Goal: Communication & Community: Answer question/provide support

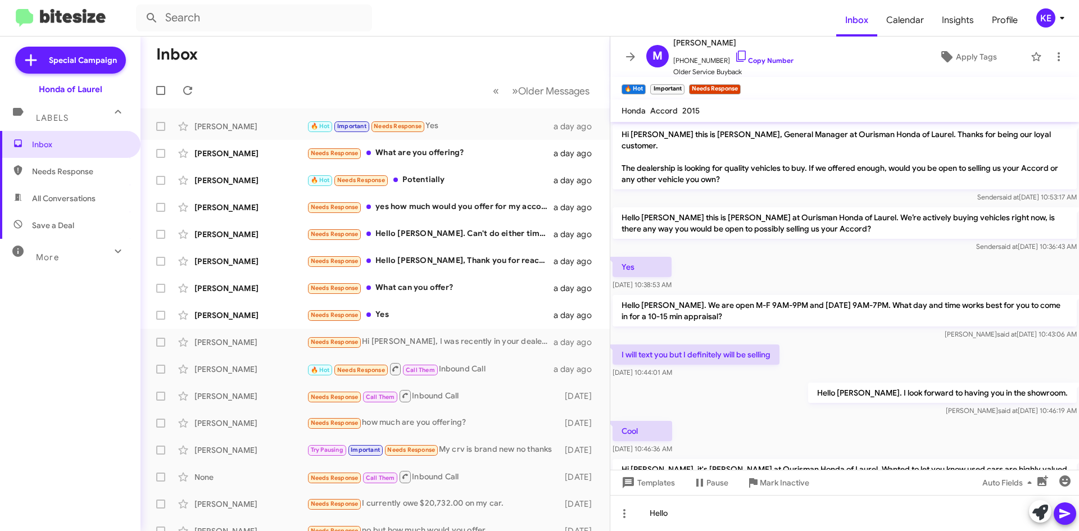
scroll to position [503, 0]
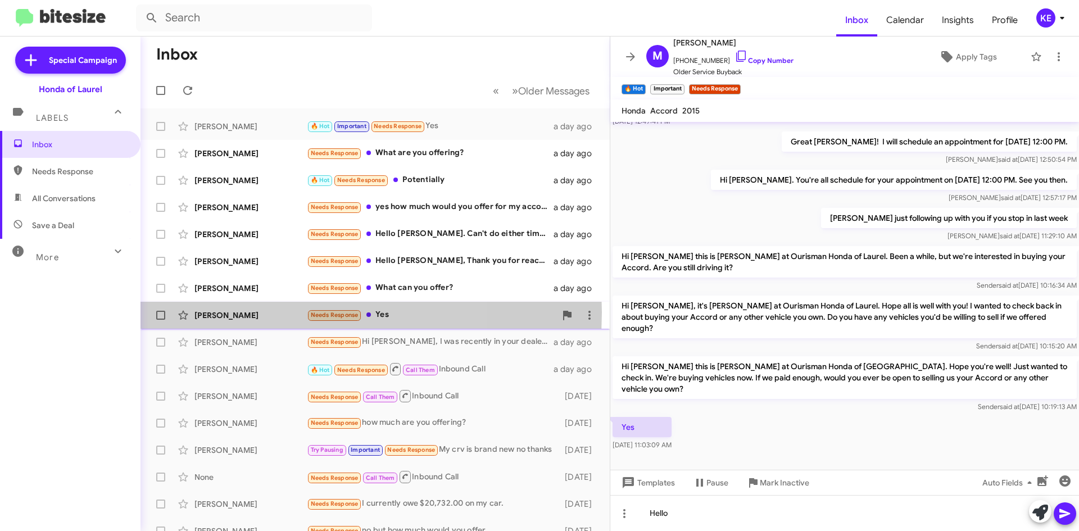
click at [259, 313] on div "[PERSON_NAME]" at bounding box center [251, 315] width 112 height 11
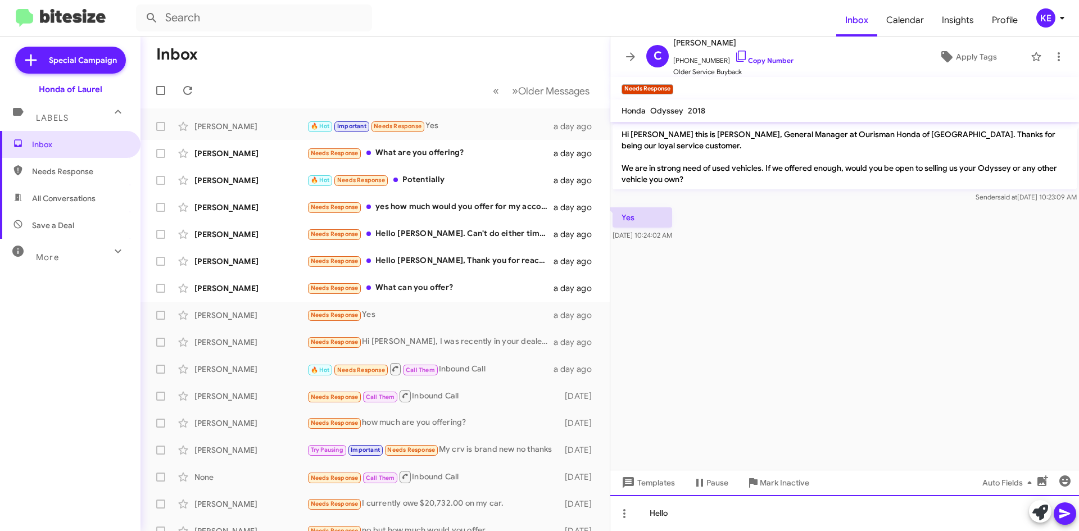
click at [814, 516] on div "Hello" at bounding box center [845, 513] width 469 height 36
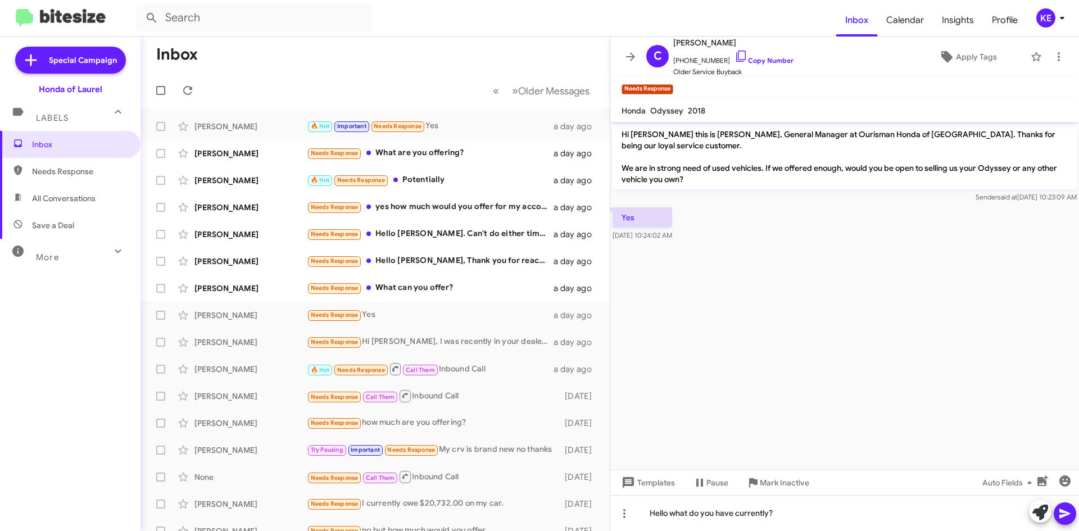
click at [1068, 513] on icon at bounding box center [1065, 514] width 11 height 10
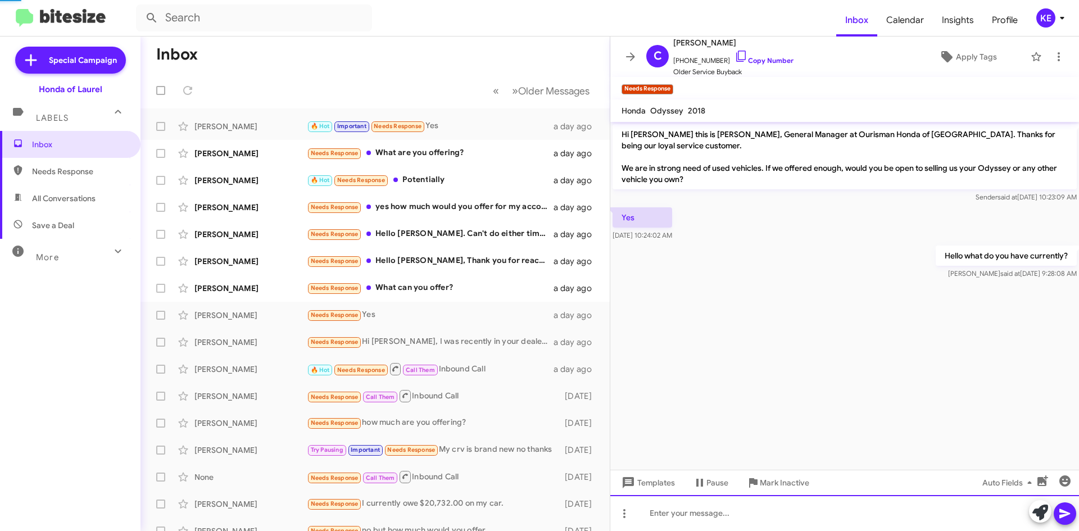
click at [889, 517] on div at bounding box center [845, 513] width 469 height 36
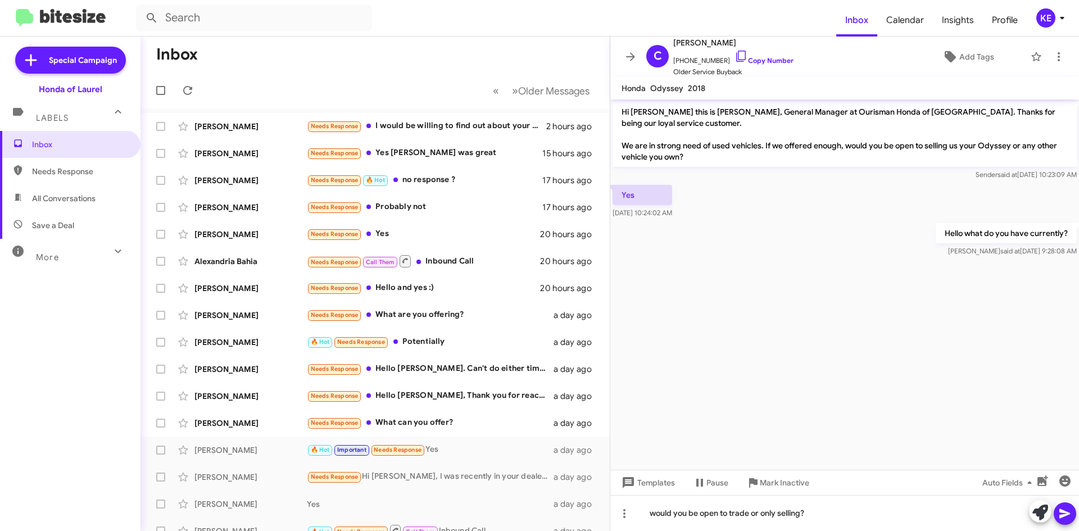
click at [1073, 513] on button at bounding box center [1065, 514] width 22 height 22
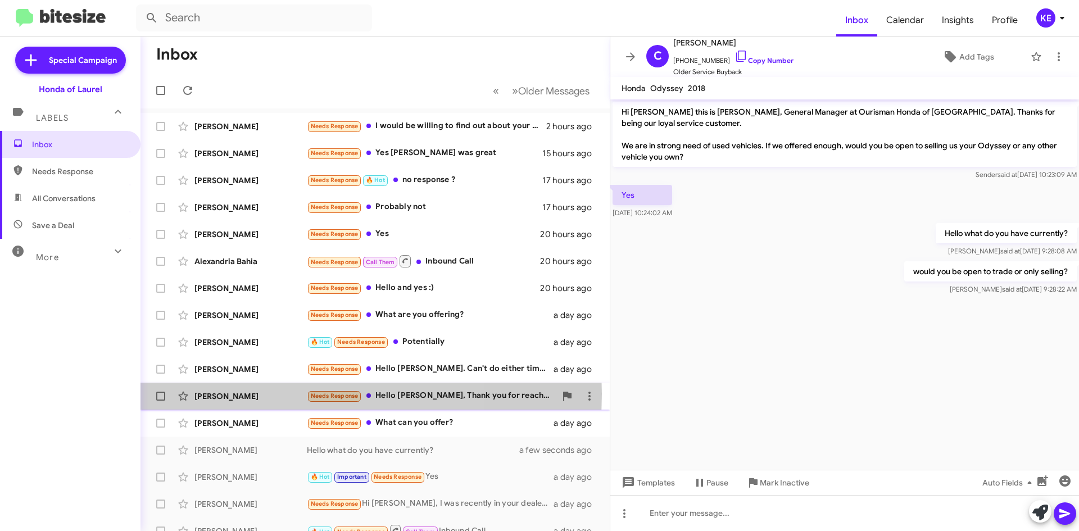
click at [257, 394] on div "[PERSON_NAME]" at bounding box center [251, 396] width 112 height 11
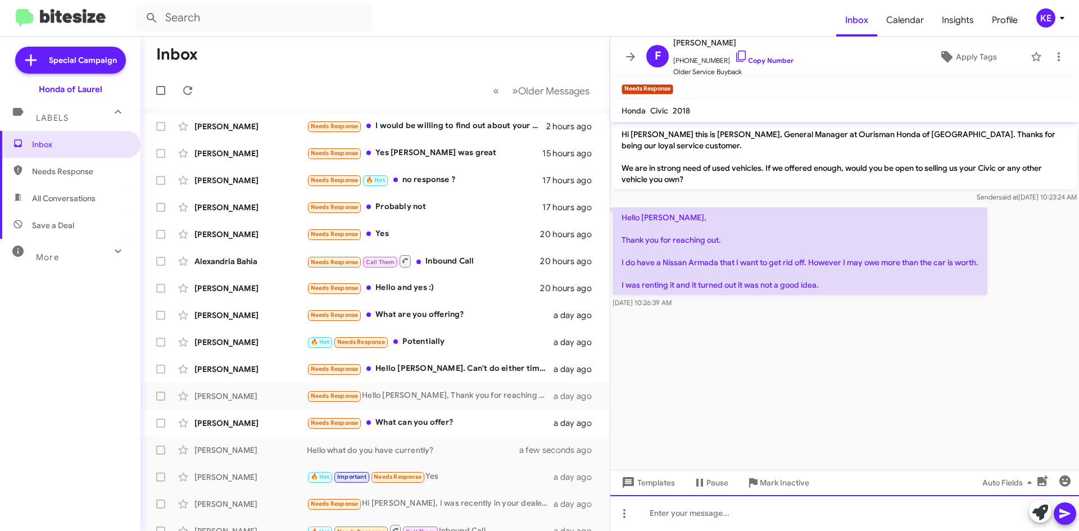
click at [710, 519] on div at bounding box center [845, 513] width 469 height 36
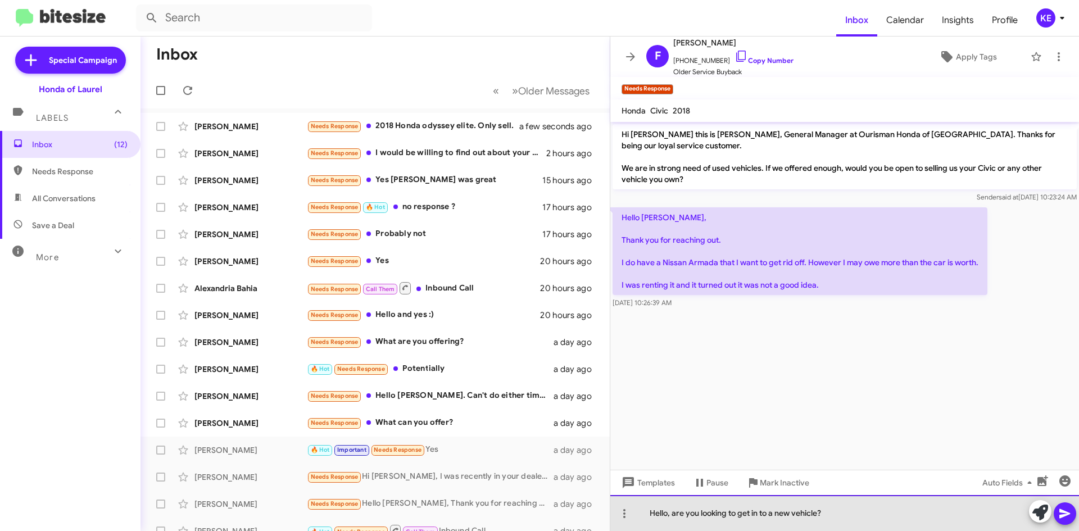
click at [673, 513] on div "Hello, are you looking to get in to a new vehicle?" at bounding box center [845, 513] width 469 height 36
click at [808, 509] on div "Hello, we can definitely help you with this. are you looking to get in to a new…" at bounding box center [845, 513] width 469 height 36
click at [963, 515] on div "Hello, we can definitely help you with this. Are you looking to get in to a new…" at bounding box center [845, 513] width 469 height 36
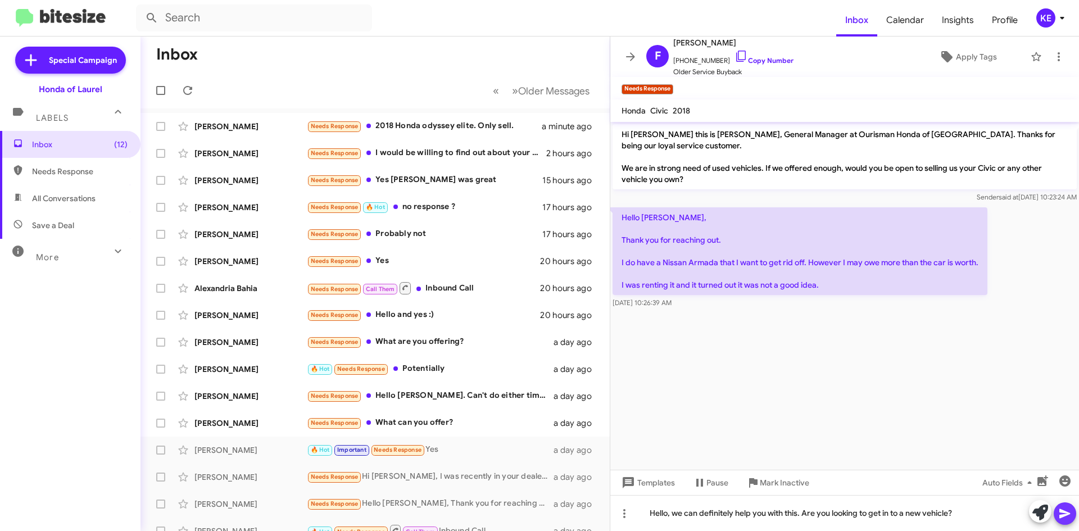
click at [1064, 517] on icon at bounding box center [1065, 514] width 11 height 10
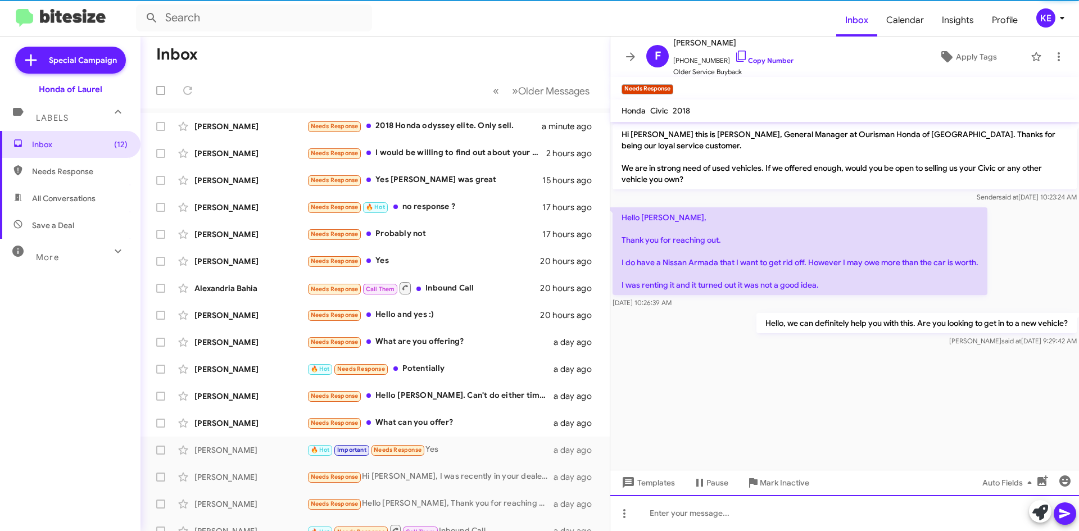
click at [757, 514] on div at bounding box center [845, 513] width 469 height 36
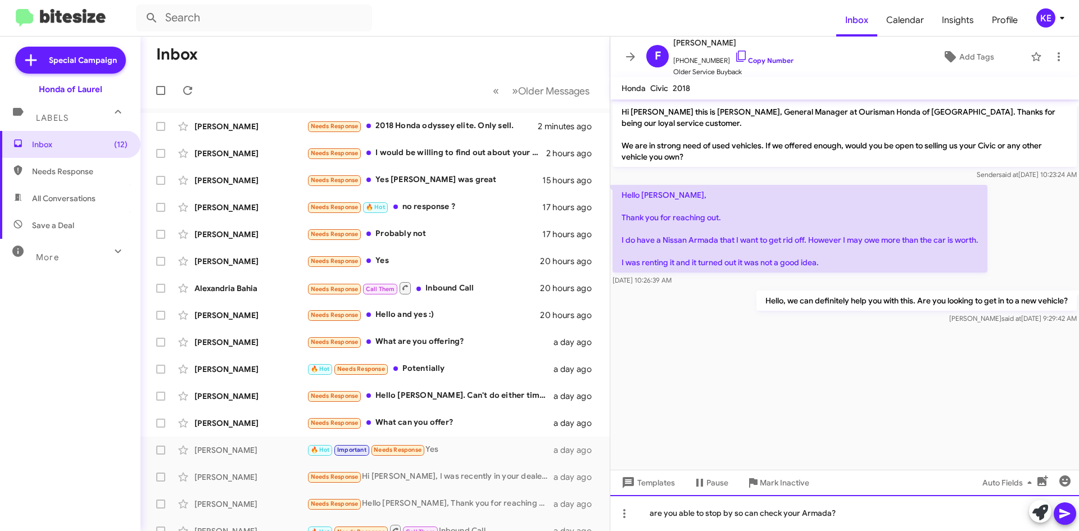
click at [744, 514] on div "are you able to stop by so can check your Armada?" at bounding box center [845, 513] width 469 height 36
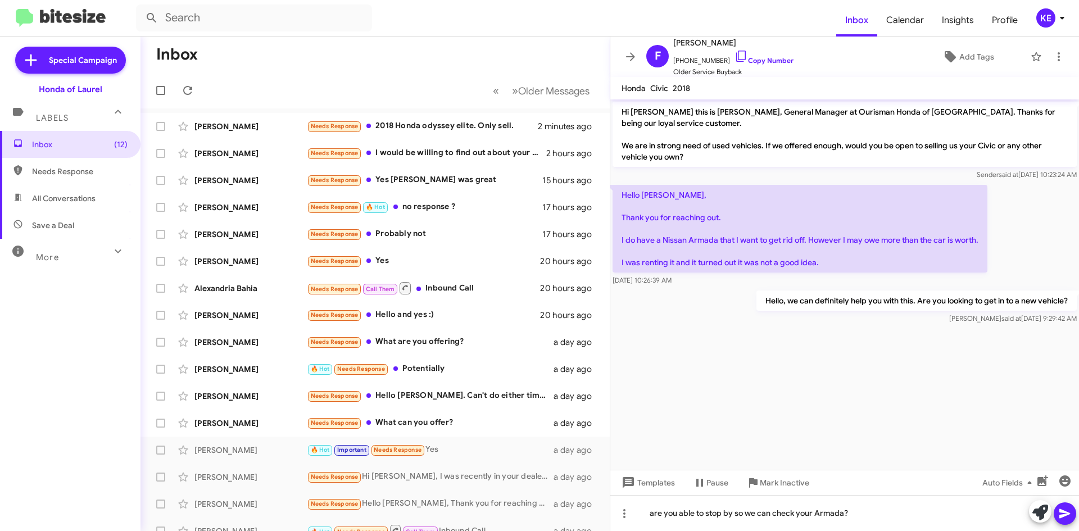
click at [1062, 514] on icon at bounding box center [1065, 513] width 13 height 13
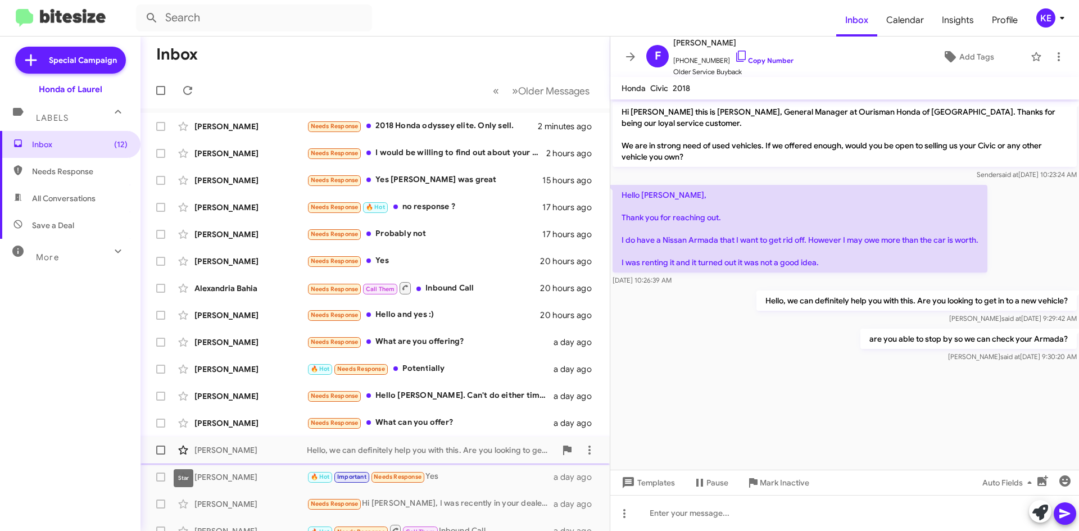
click at [183, 452] on icon at bounding box center [183, 450] width 13 height 13
click at [263, 315] on div "[PERSON_NAME]" at bounding box center [251, 315] width 112 height 11
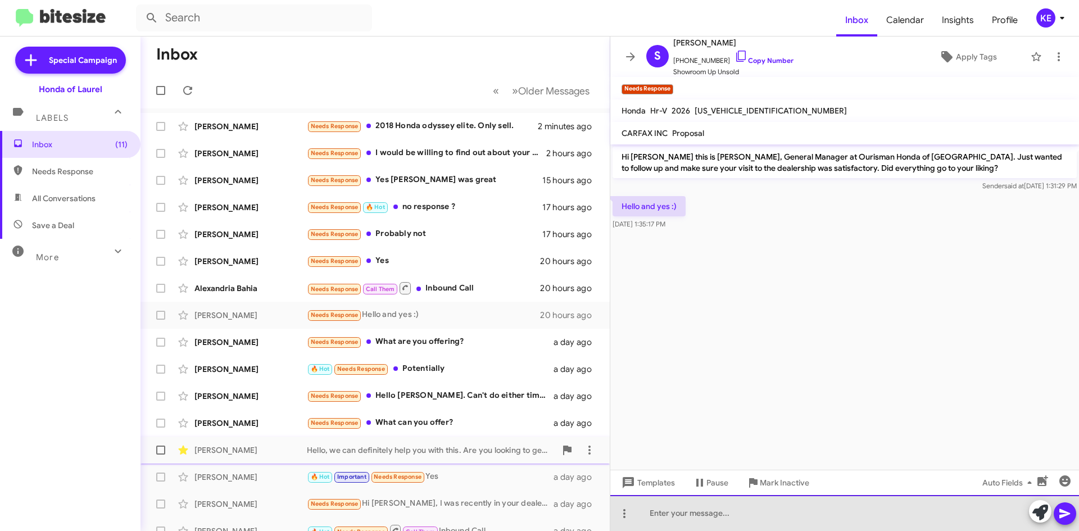
click at [740, 514] on div at bounding box center [845, 513] width 469 height 36
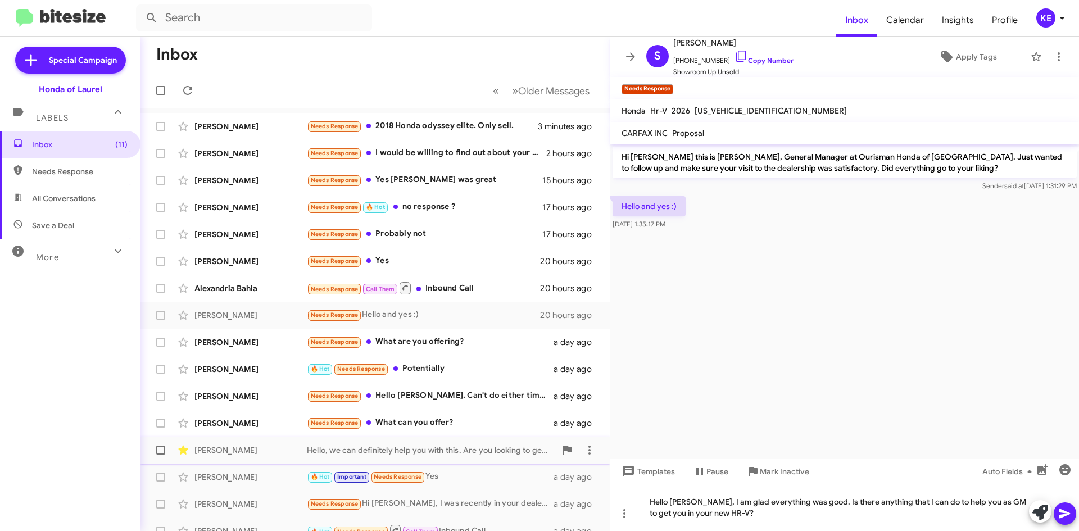
click at [1072, 513] on icon at bounding box center [1065, 513] width 13 height 13
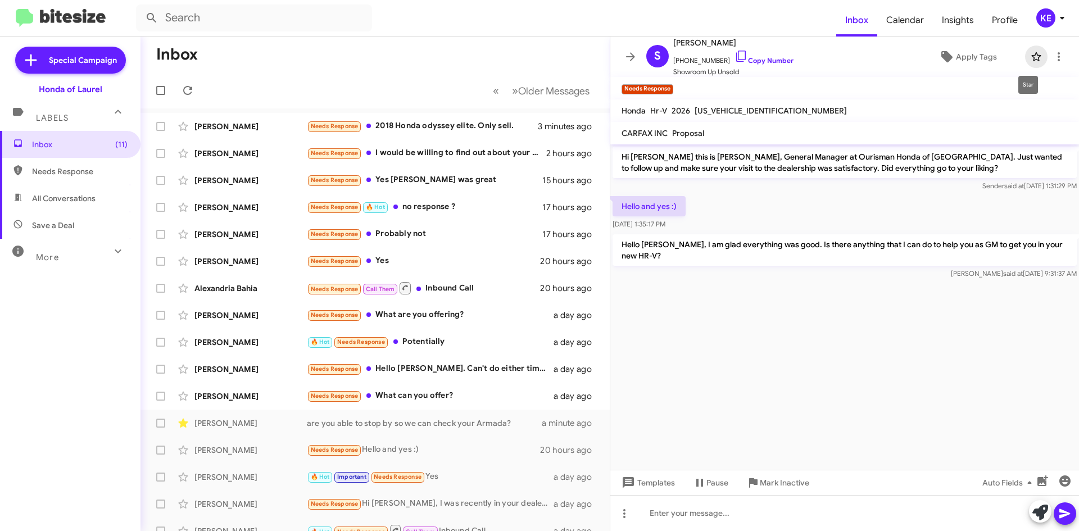
click at [1032, 57] on icon at bounding box center [1037, 56] width 10 height 9
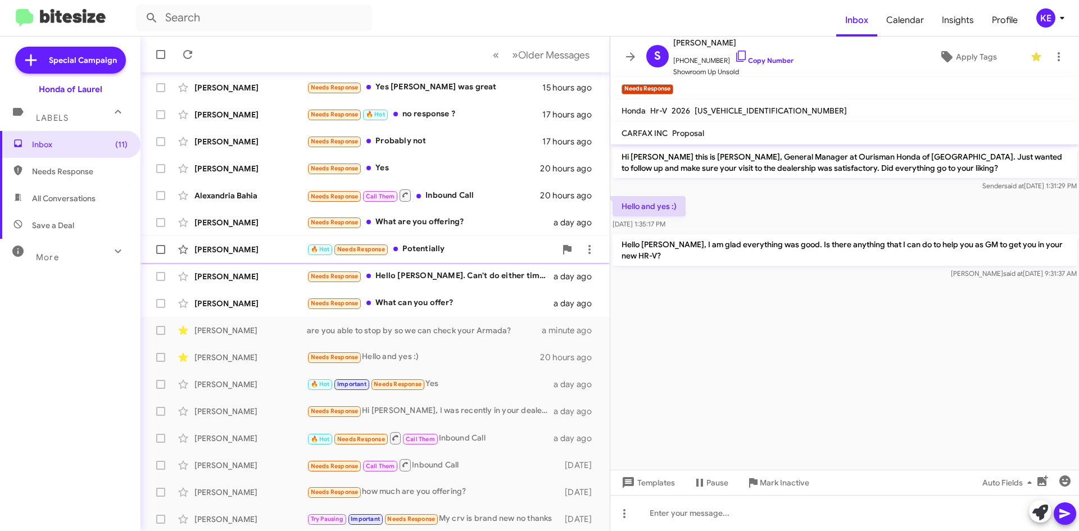
scroll to position [112, 0]
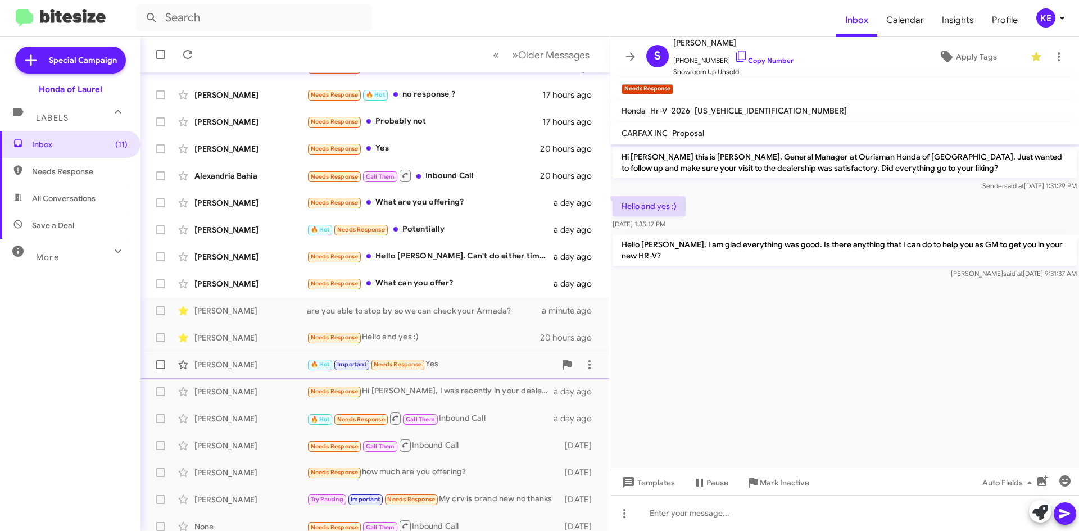
click at [256, 367] on div "[PERSON_NAME]" at bounding box center [251, 364] width 112 height 11
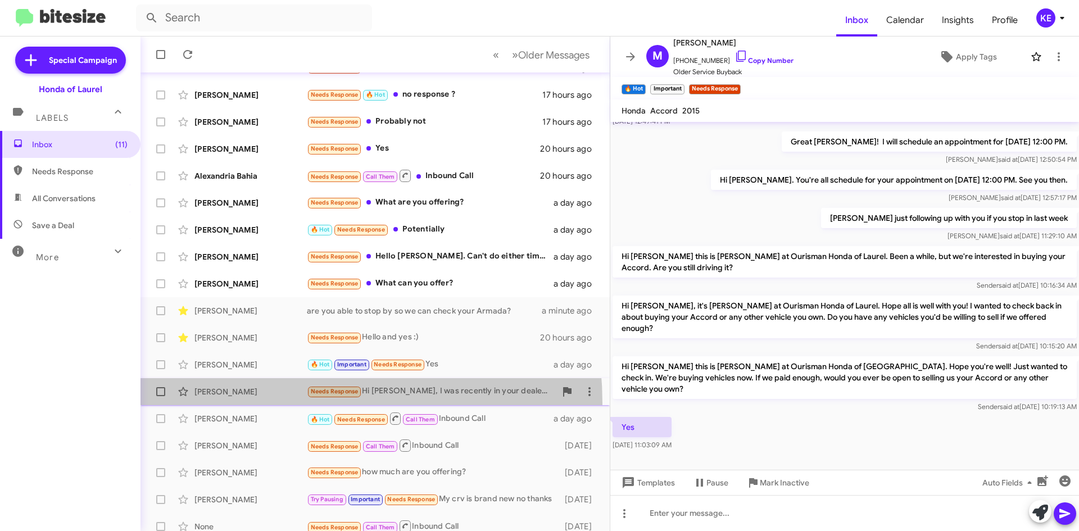
click at [256, 404] on span "[PERSON_NAME] Needs Response Hi [PERSON_NAME], I was recently in your dealershi…" at bounding box center [375, 391] width 469 height 27
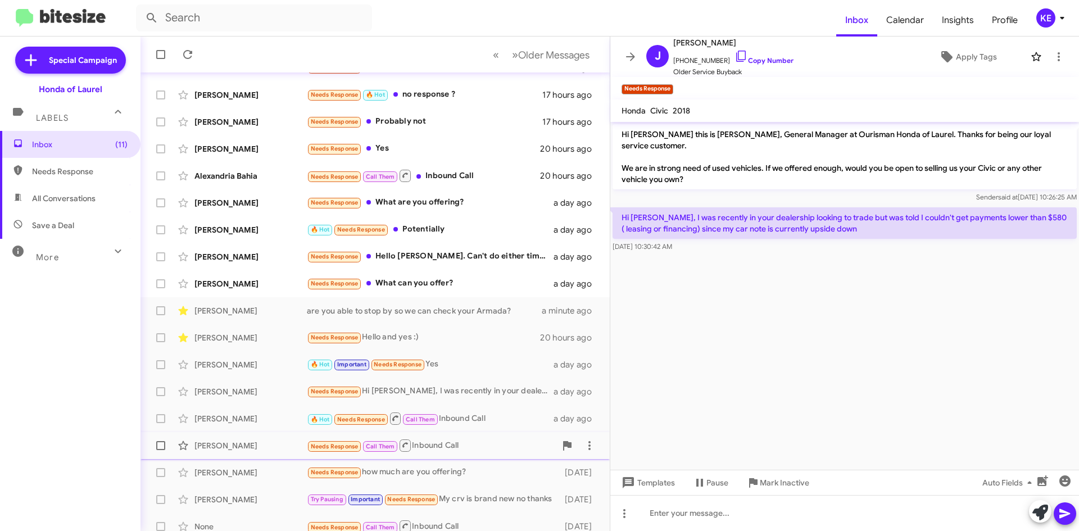
click at [233, 444] on div "[PERSON_NAME]" at bounding box center [251, 445] width 112 height 11
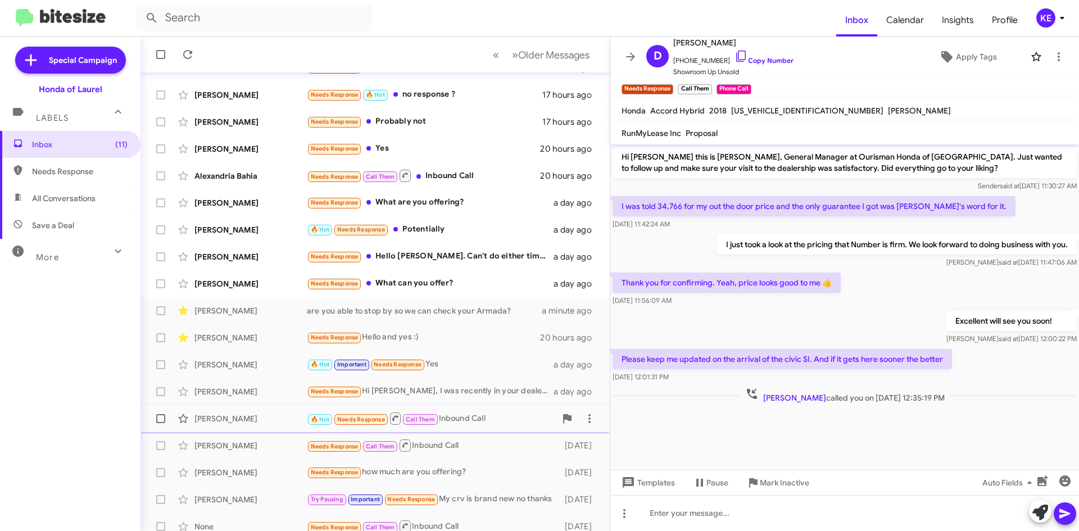
click at [242, 419] on div "[PERSON_NAME]" at bounding box center [251, 418] width 112 height 11
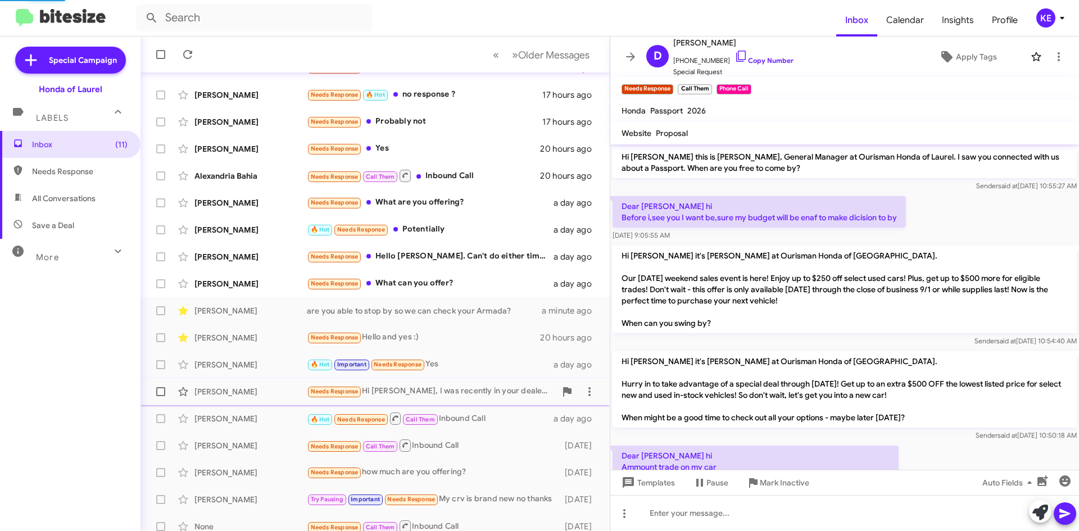
scroll to position [72, 0]
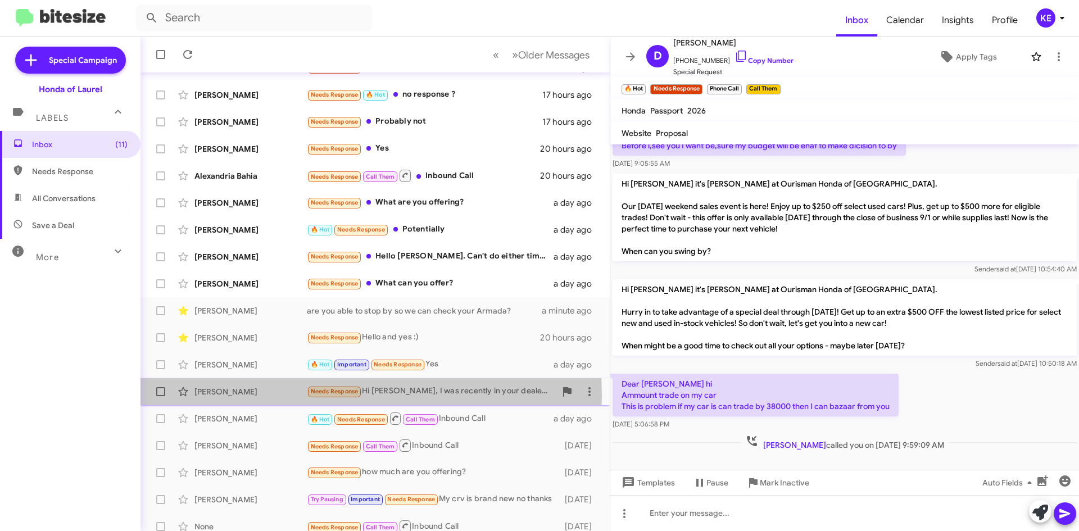
click at [239, 396] on div "[PERSON_NAME]" at bounding box center [251, 391] width 112 height 11
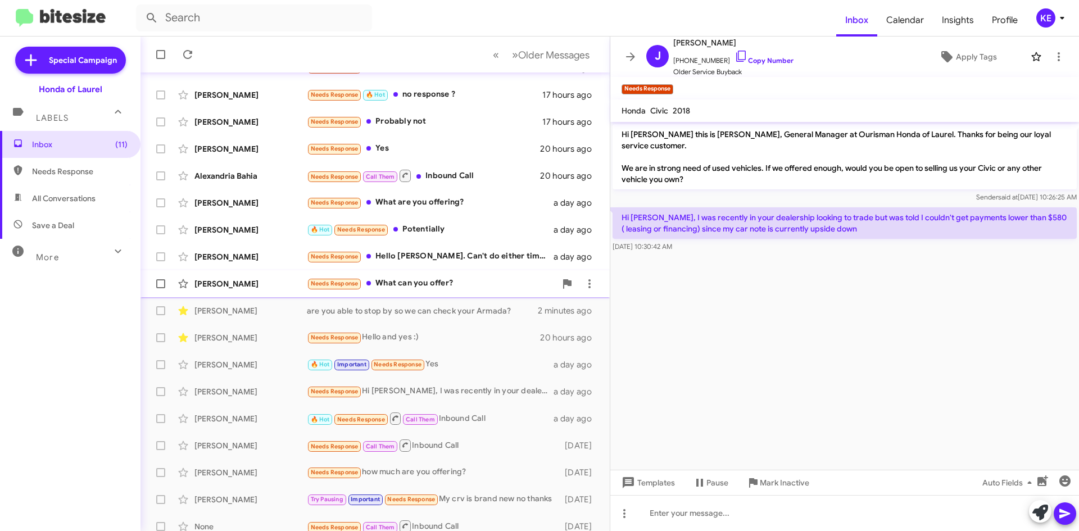
click at [252, 290] on div "[PERSON_NAME] Needs Response What can you offer? a day ago" at bounding box center [375, 284] width 451 height 22
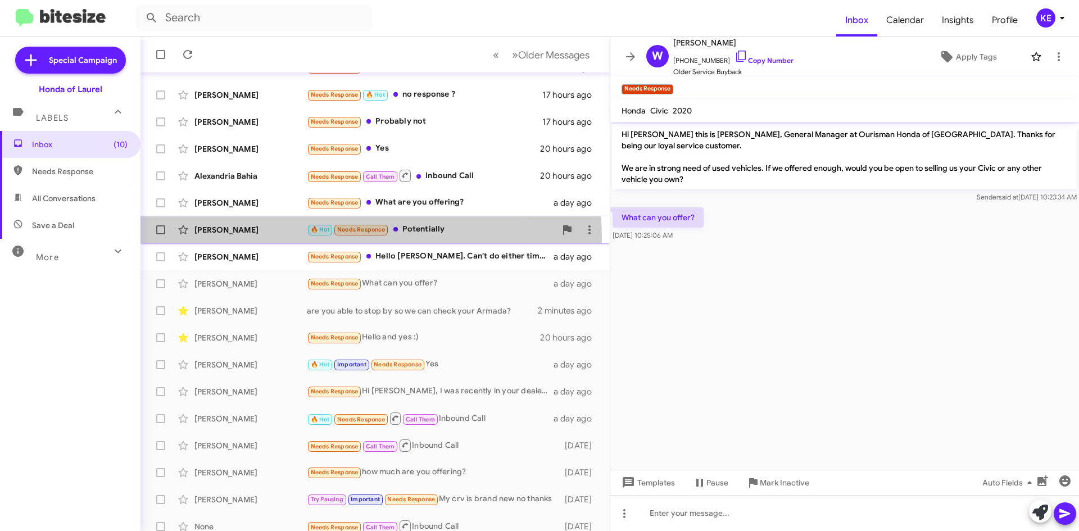
click at [279, 238] on div "[PERSON_NAME] 🔥 Hot Needs Response Potentially a day ago" at bounding box center [375, 230] width 451 height 22
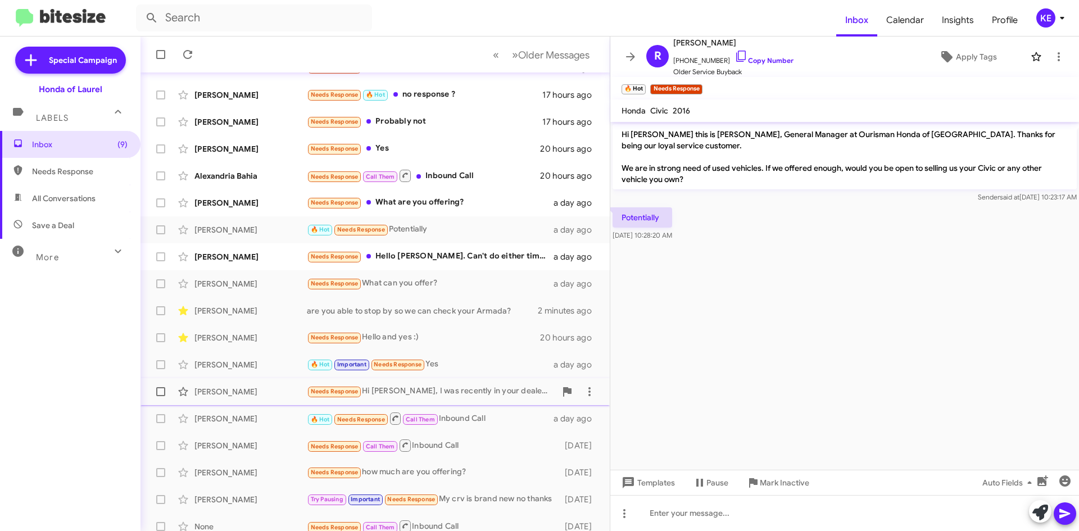
scroll to position [121, 0]
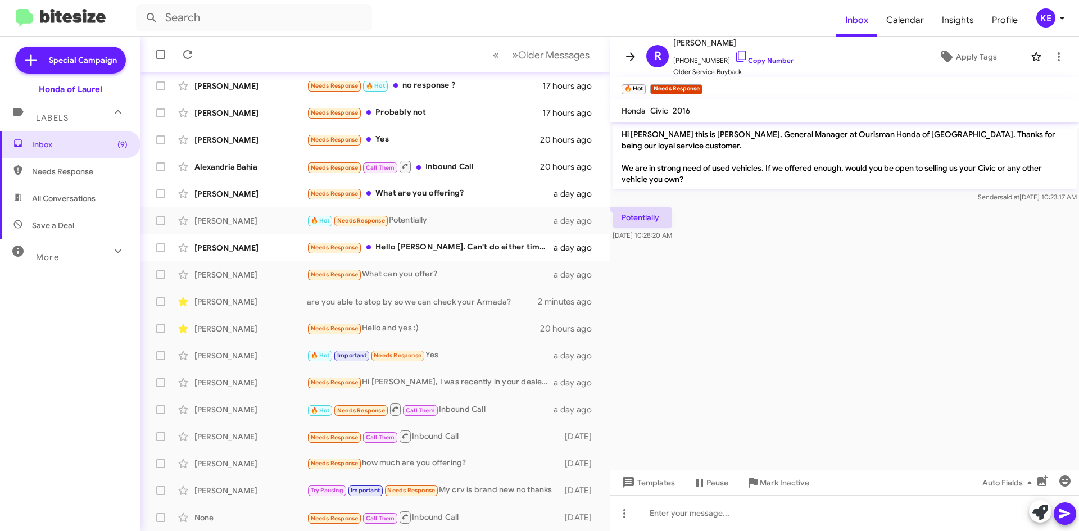
click at [633, 60] on icon at bounding box center [630, 56] width 9 height 8
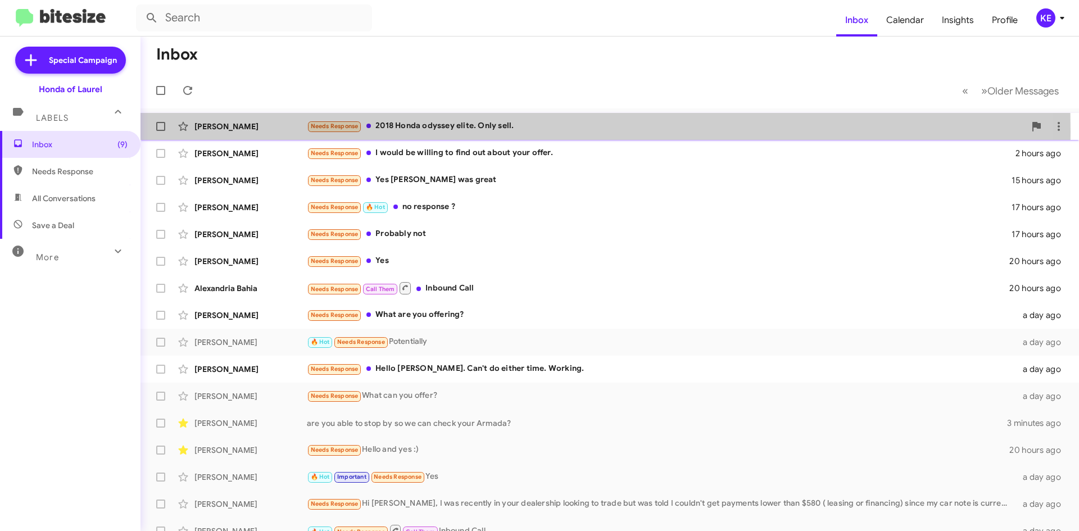
click at [277, 132] on div "[PERSON_NAME] Needs Response 2018 Honda odyssey elite. Only sell. 5 minutes ago" at bounding box center [610, 126] width 921 height 22
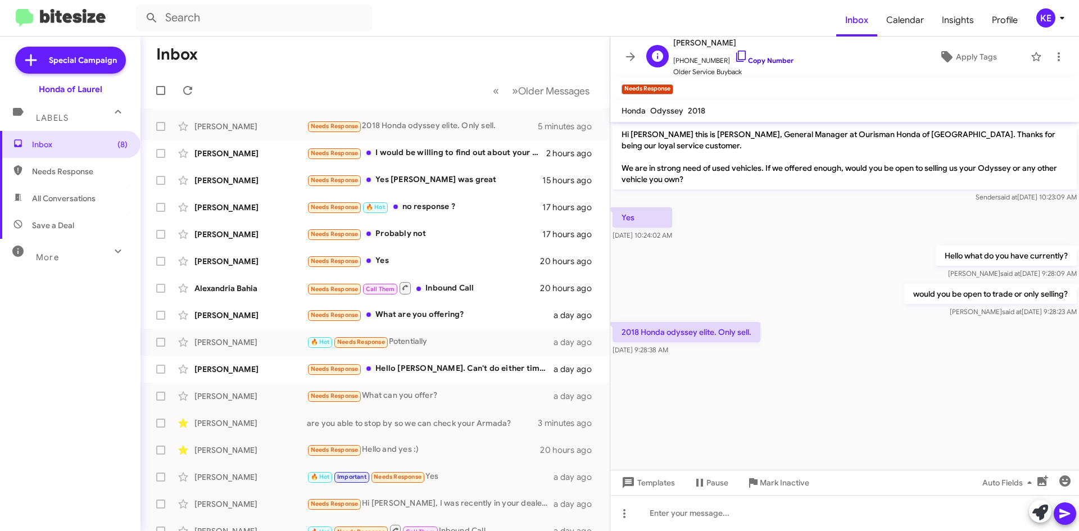
click at [735, 52] on icon at bounding box center [741, 55] width 13 height 13
click at [245, 372] on div "[PERSON_NAME]" at bounding box center [251, 369] width 112 height 11
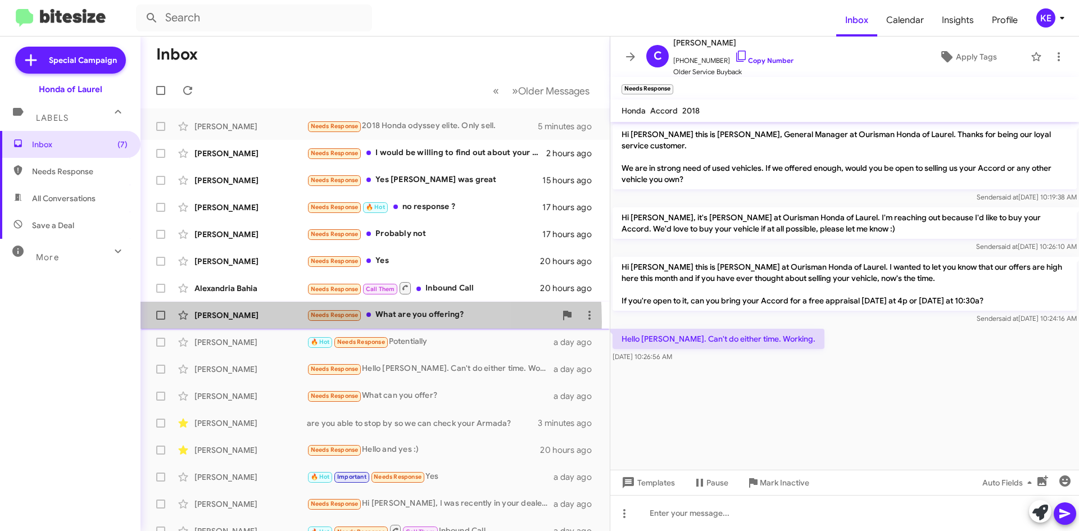
click at [272, 322] on div "[PERSON_NAME] Needs Response What are you offering? a day ago" at bounding box center [375, 315] width 451 height 22
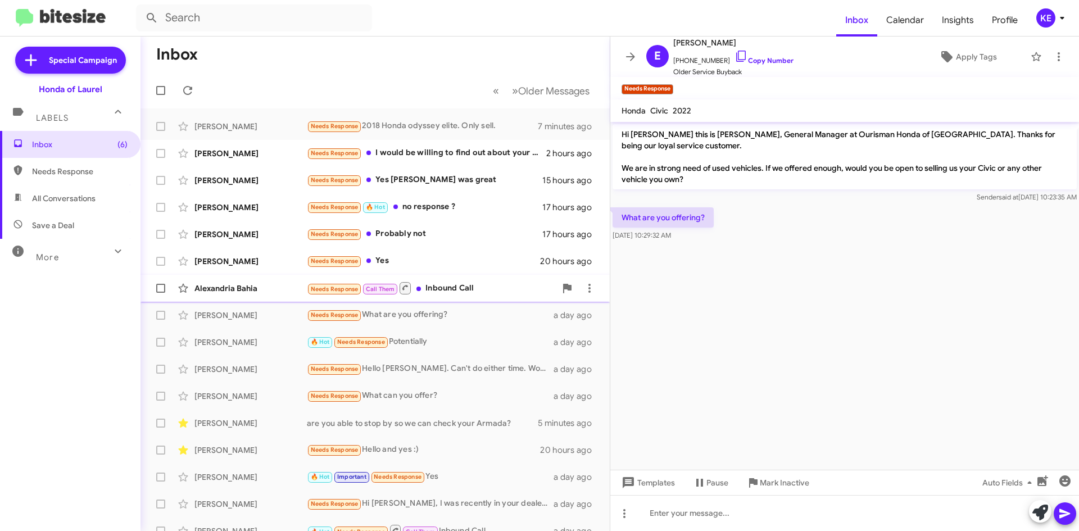
click at [249, 290] on div "Alexandria Bahia" at bounding box center [251, 288] width 112 height 11
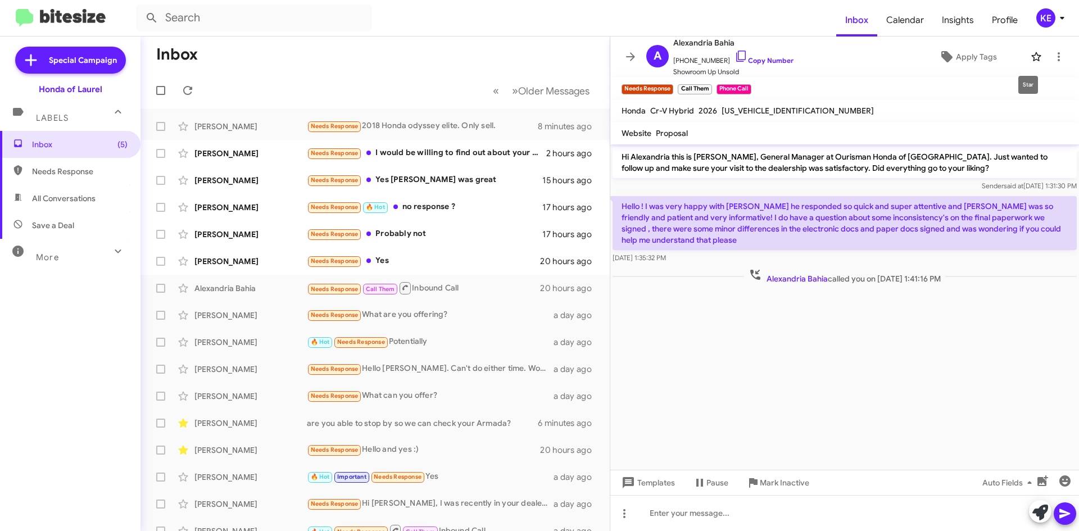
click at [1030, 56] on icon at bounding box center [1036, 56] width 13 height 13
click at [1052, 56] on icon at bounding box center [1058, 56] width 13 height 13
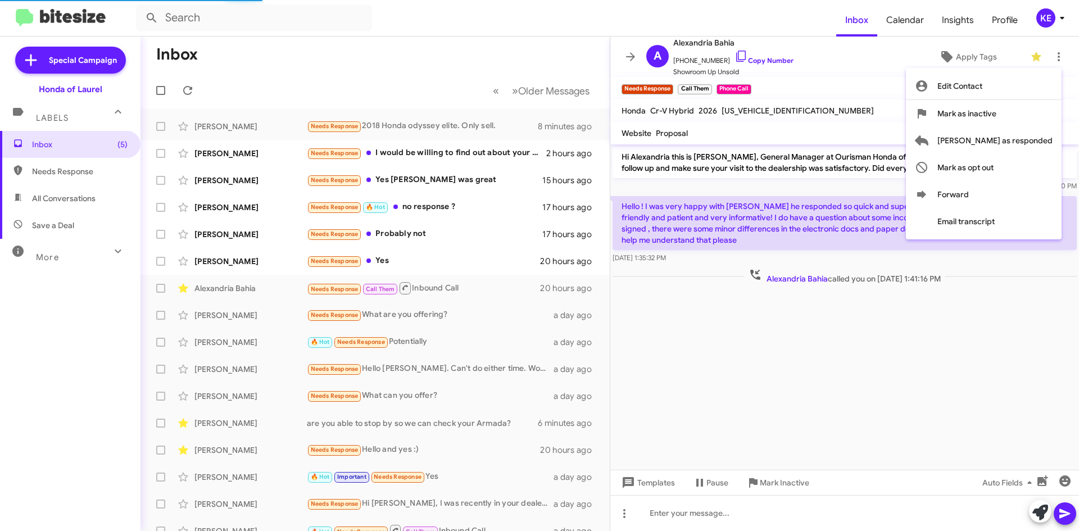
click at [826, 114] on div at bounding box center [539, 265] width 1079 height 531
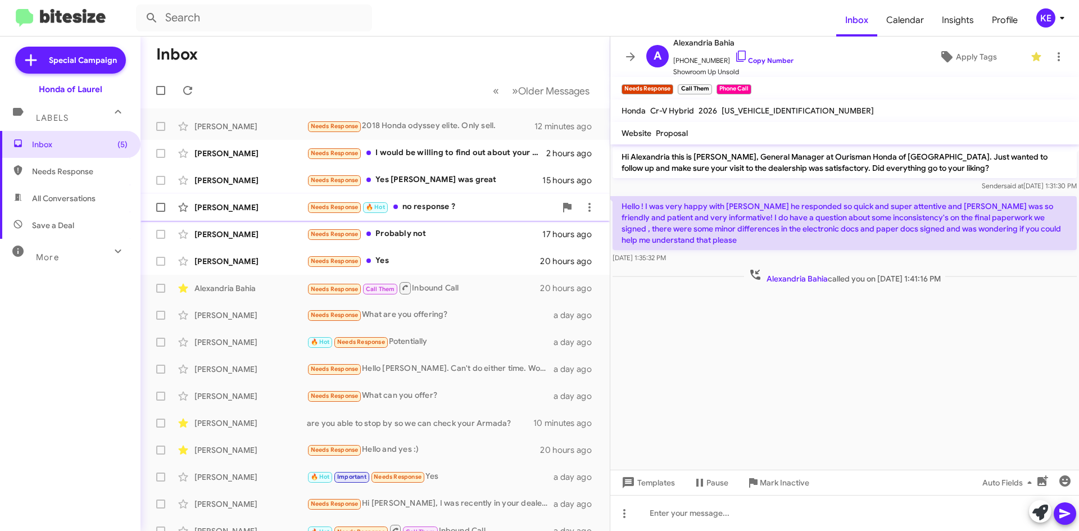
click at [251, 205] on div "[PERSON_NAME]" at bounding box center [251, 207] width 112 height 11
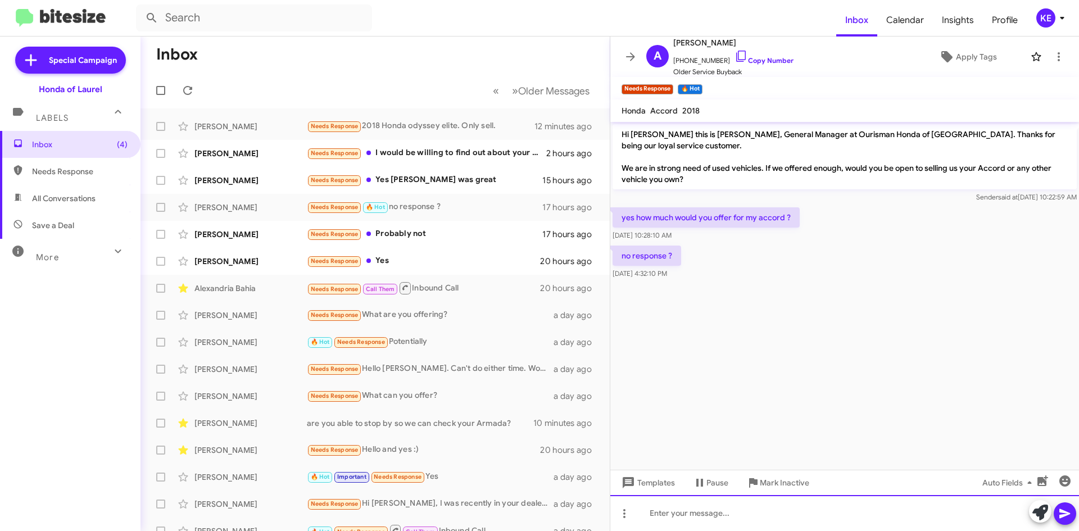
click at [704, 522] on div at bounding box center [845, 513] width 469 height 36
click at [889, 517] on div "Hello [PERSON_NAME], would you like to stop by for us to check your accord?" at bounding box center [845, 513] width 469 height 36
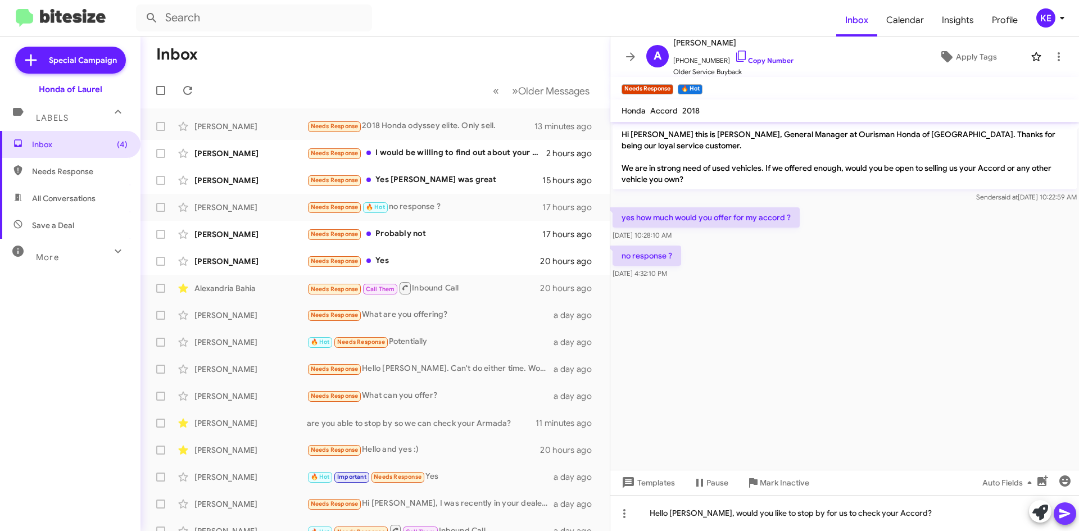
click at [1070, 518] on icon at bounding box center [1065, 513] width 13 height 13
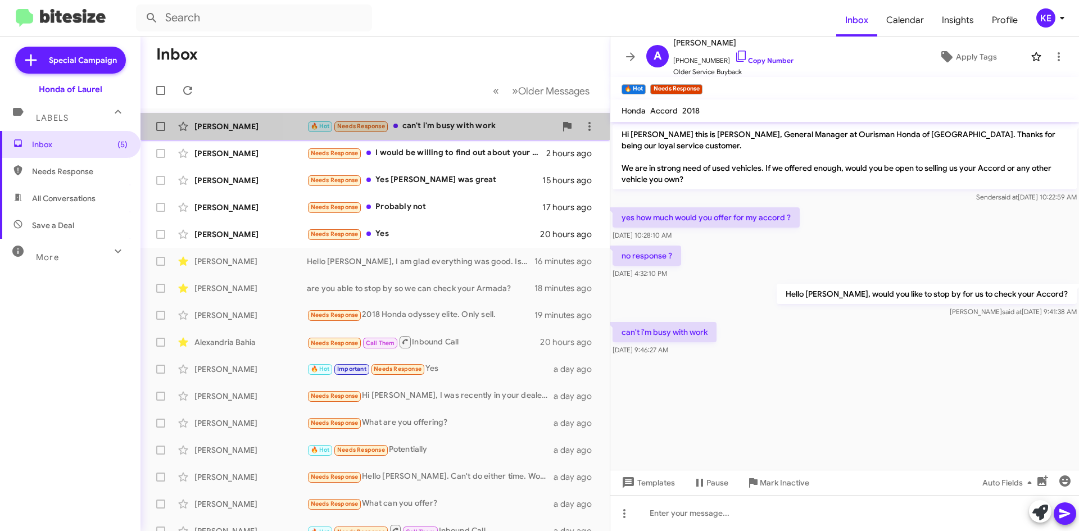
click at [491, 131] on div "🔥 Hot Needs Response can't i'm busy with work" at bounding box center [431, 126] width 249 height 13
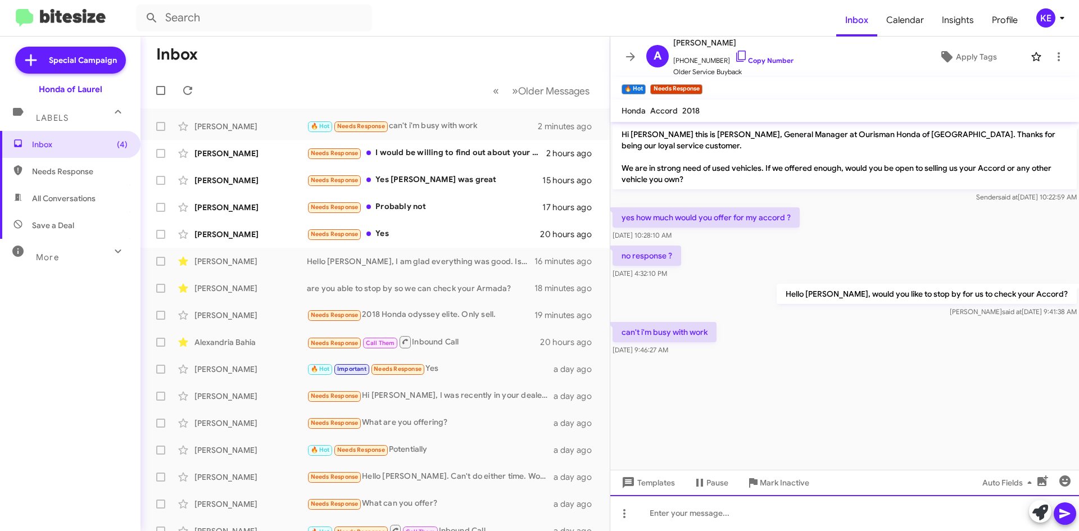
click at [715, 524] on div at bounding box center [845, 513] width 469 height 36
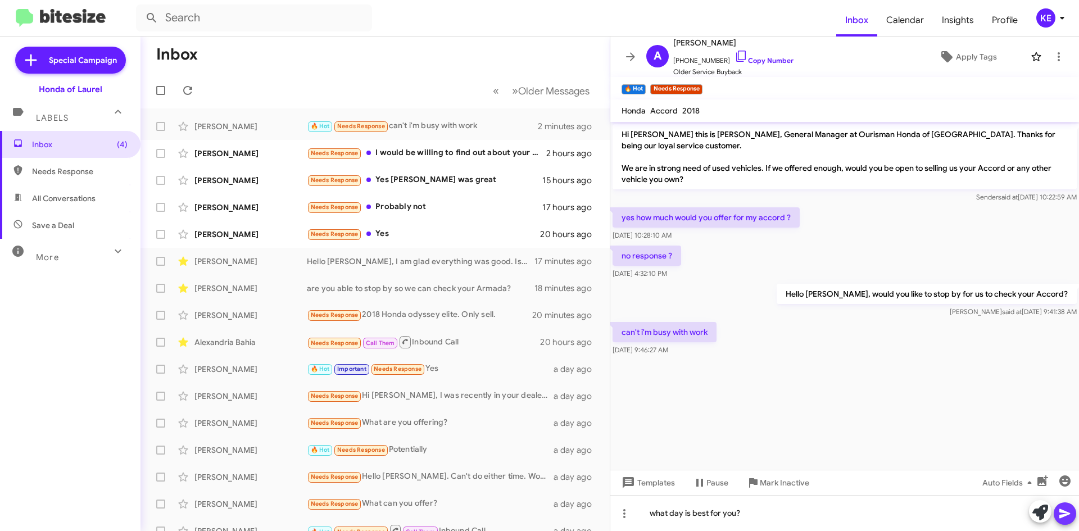
click at [1064, 511] on icon at bounding box center [1065, 514] width 11 height 10
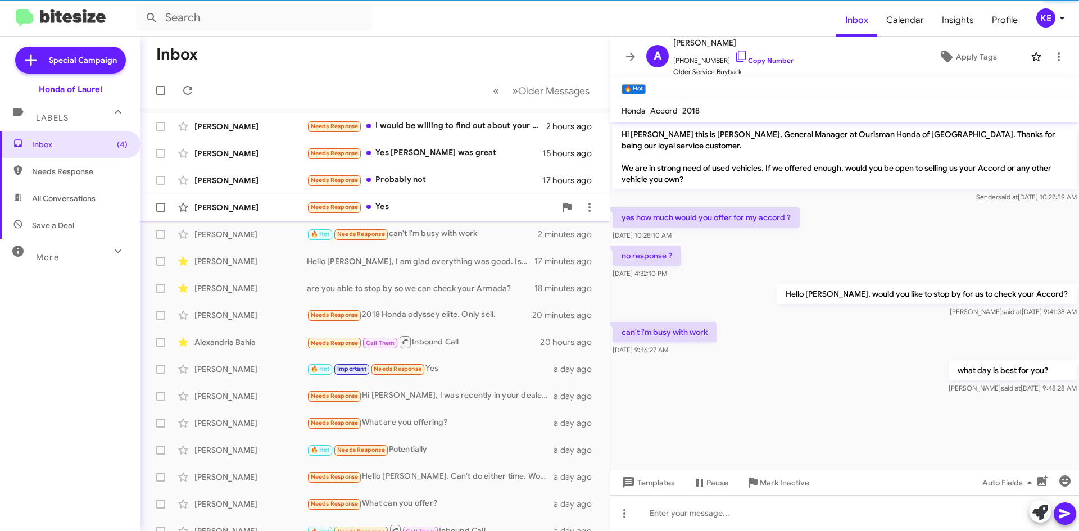
click at [254, 205] on div "[PERSON_NAME]" at bounding box center [251, 207] width 112 height 11
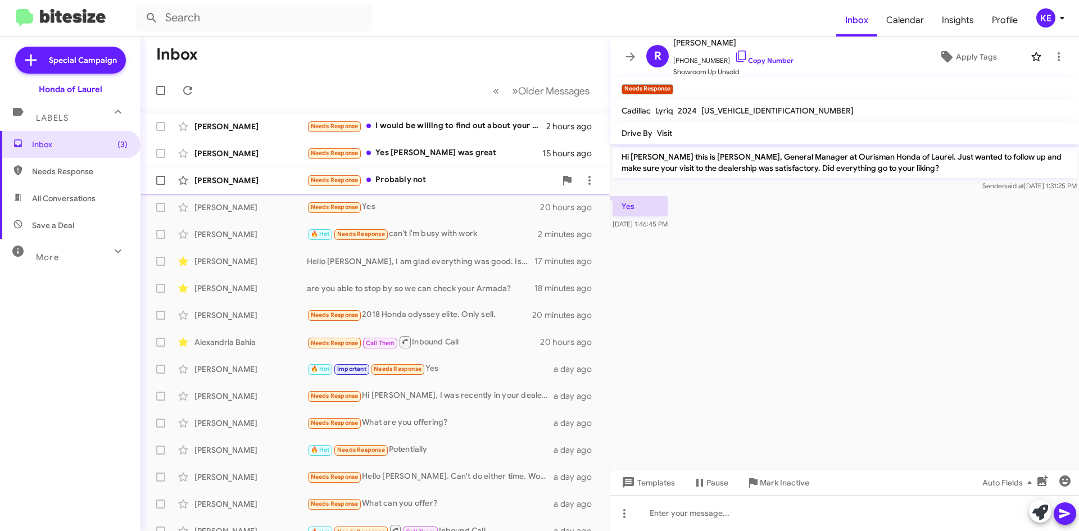
click at [283, 178] on div "[PERSON_NAME]" at bounding box center [251, 180] width 112 height 11
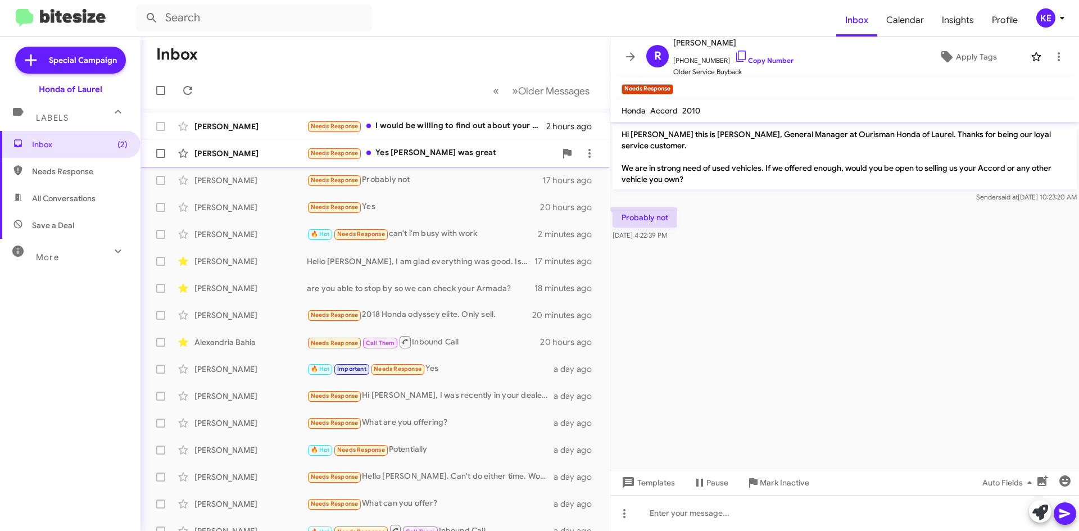
click at [274, 148] on div "[PERSON_NAME]" at bounding box center [251, 153] width 112 height 11
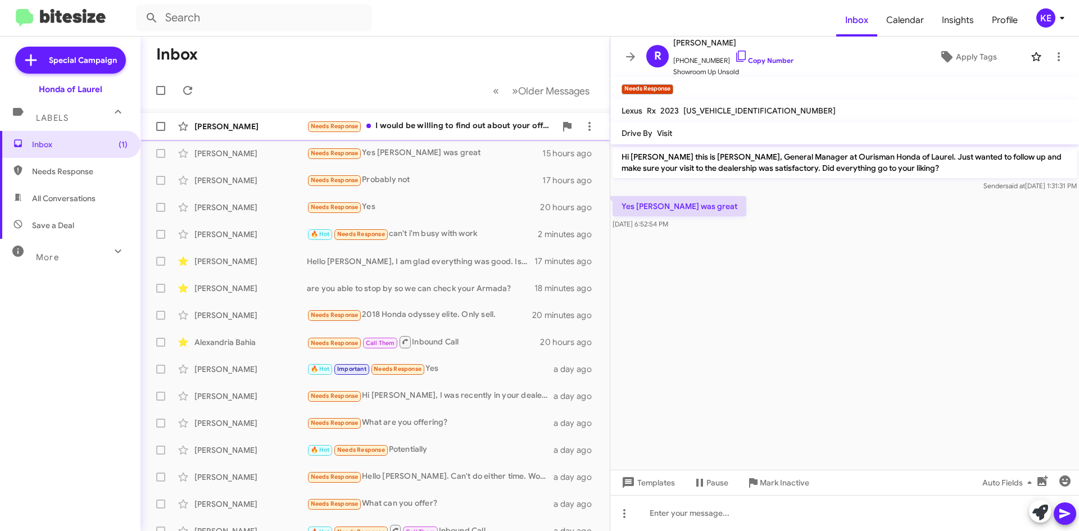
click at [272, 121] on div "[PERSON_NAME]" at bounding box center [251, 126] width 112 height 11
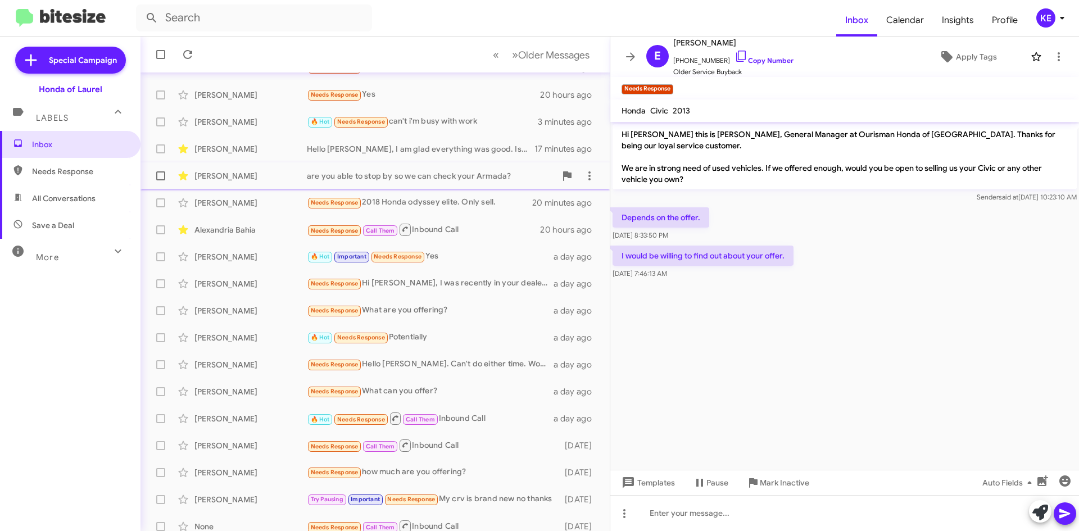
scroll to position [121, 0]
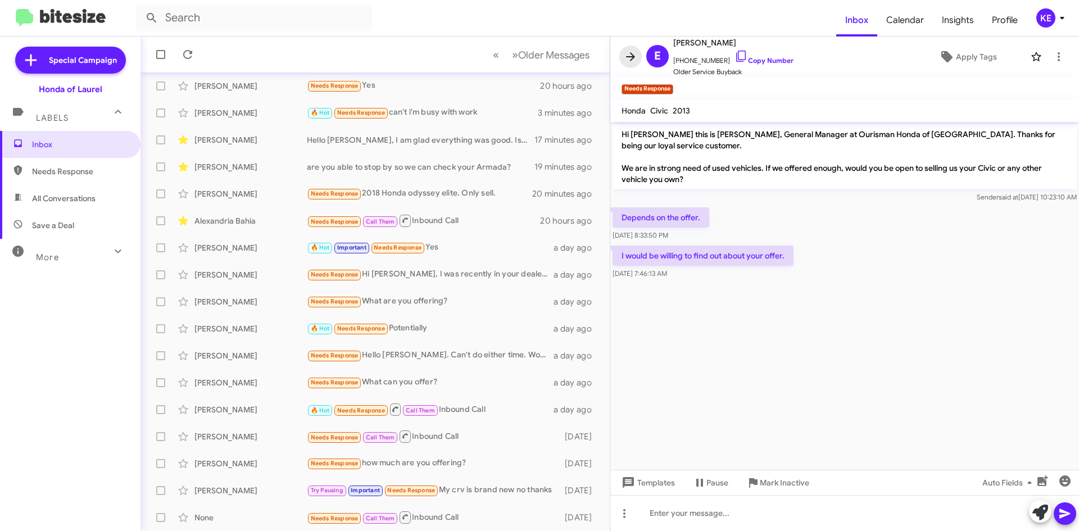
click at [631, 58] on icon at bounding box center [630, 56] width 13 height 13
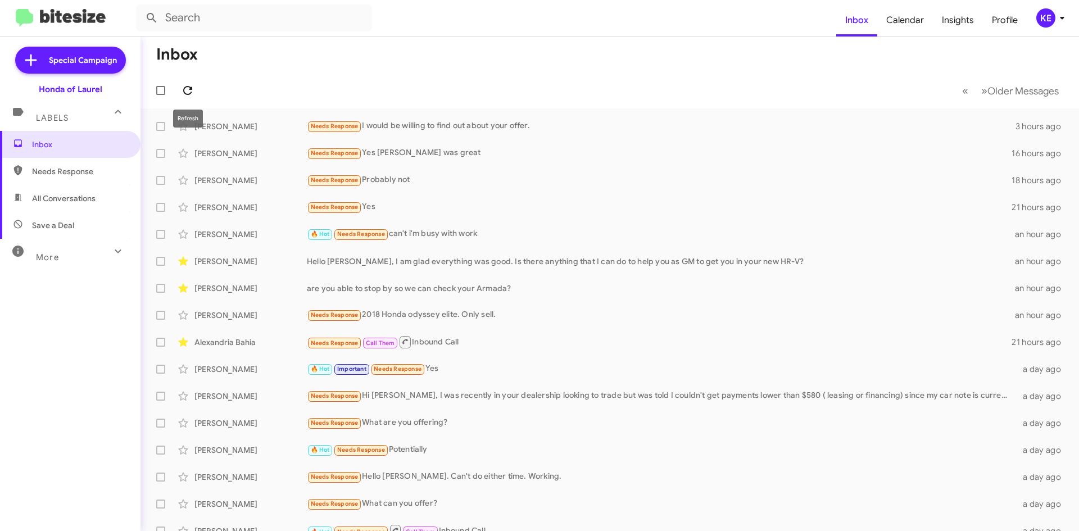
click at [192, 92] on icon at bounding box center [187, 90] width 13 height 13
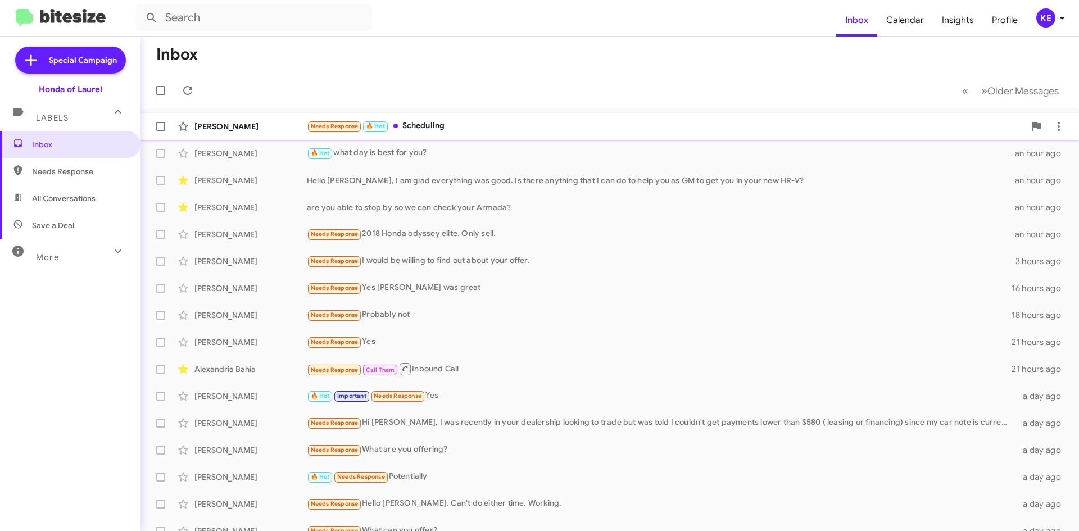
click at [263, 134] on div "[PERSON_NAME] Needs Response 🔥 Hot Scheduling 2 minutes ago" at bounding box center [610, 126] width 921 height 22
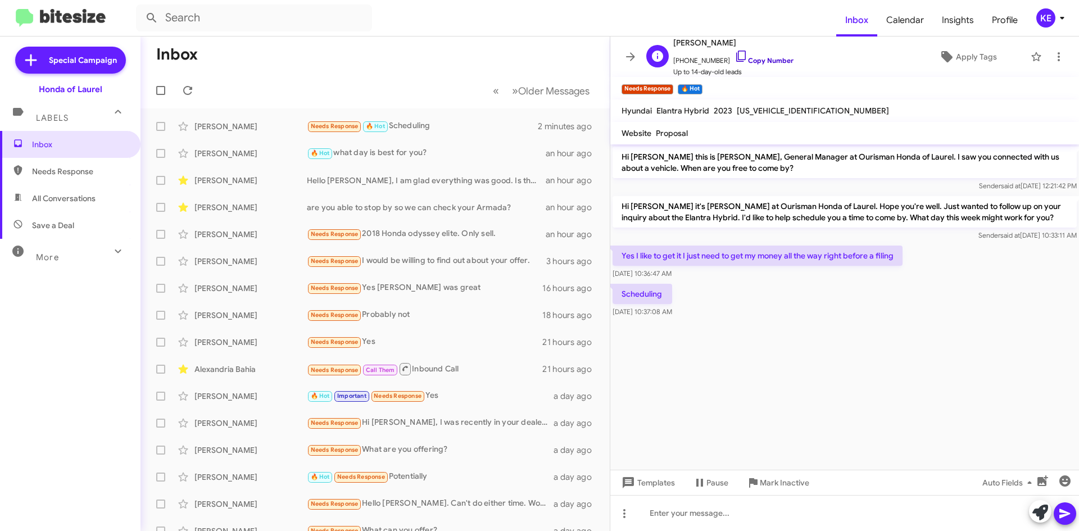
click at [735, 56] on icon at bounding box center [741, 55] width 13 height 13
drag, startPoint x: 671, startPoint y: 293, endPoint x: 620, endPoint y: 255, distance: 63.8
click at [620, 255] on div "Hi [PERSON_NAME] this is [PERSON_NAME], General Manager at Ourisman Honda of La…" at bounding box center [845, 231] width 469 height 175
copy div "Yes I like to get it I just need to get my money all the way right before a fil…"
